Goal: Transaction & Acquisition: Purchase product/service

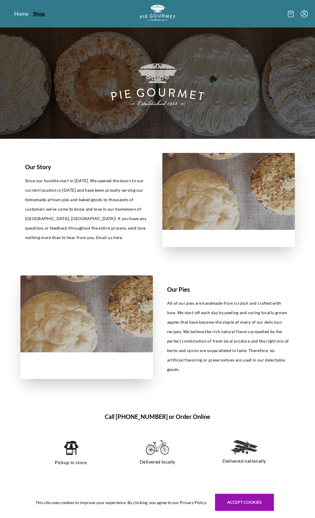
click at [39, 12] on link "Shop" at bounding box center [39, 13] width 12 height 7
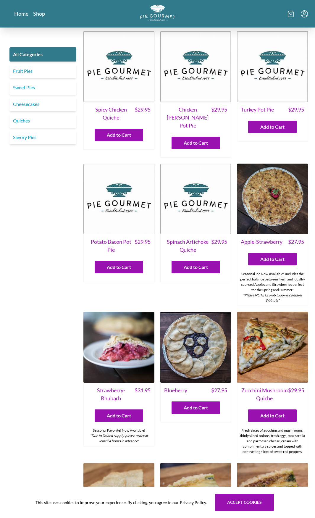
click at [28, 72] on link "Fruit Pies" at bounding box center [42, 71] width 67 height 14
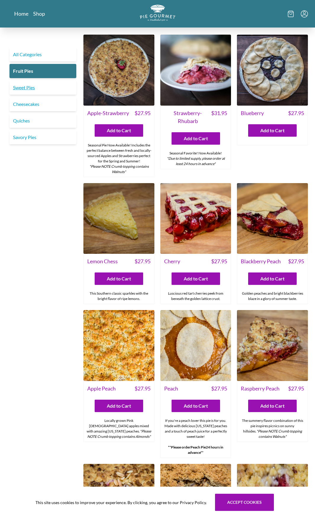
click at [20, 86] on link "Sweet Pies" at bounding box center [42, 87] width 67 height 14
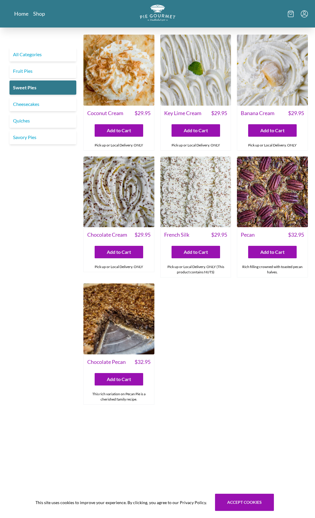
click at [188, 114] on span "Key Lime Cream" at bounding box center [182, 113] width 37 height 8
click at [192, 81] on img at bounding box center [195, 70] width 71 height 71
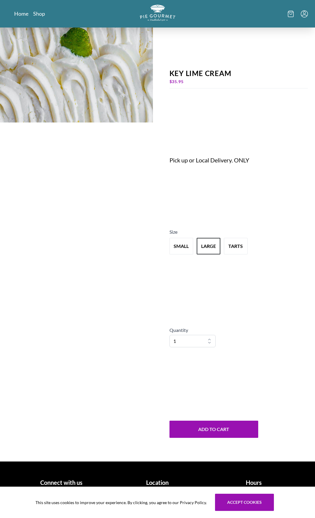
scroll to position [67, 0]
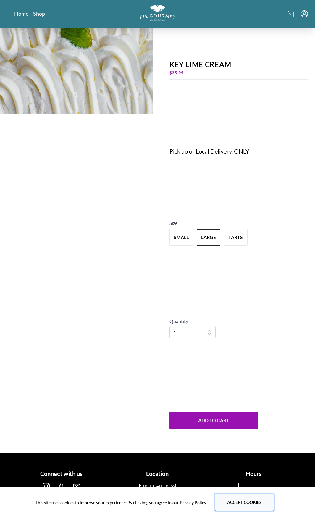
click at [232, 504] on button "Accept cookies" at bounding box center [244, 501] width 59 height 17
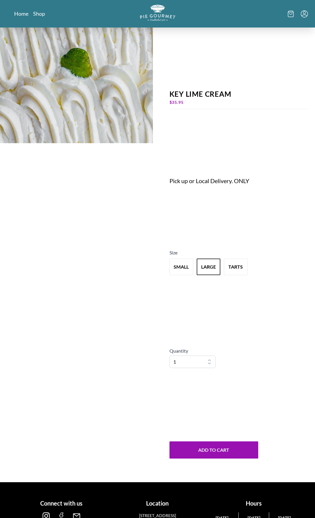
scroll to position [0, 0]
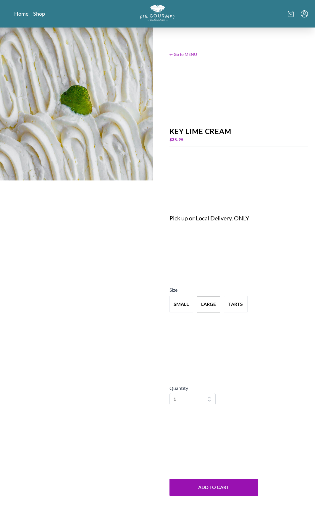
click at [189, 55] on span "← Go to MENU" at bounding box center [238, 54] width 139 height 6
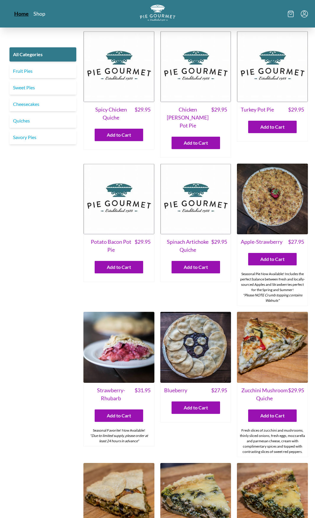
click at [19, 13] on link "Home" at bounding box center [21, 13] width 14 height 7
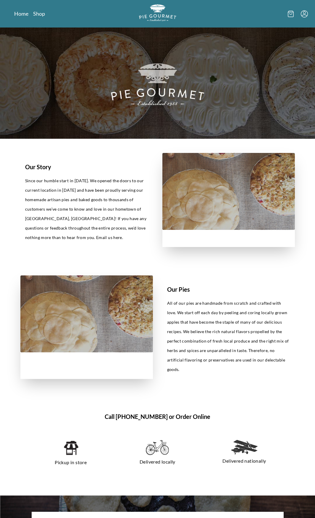
click at [152, 12] on img "Logo" at bounding box center [157, 12] width 37 height 17
